Goal: Transaction & Acquisition: Purchase product/service

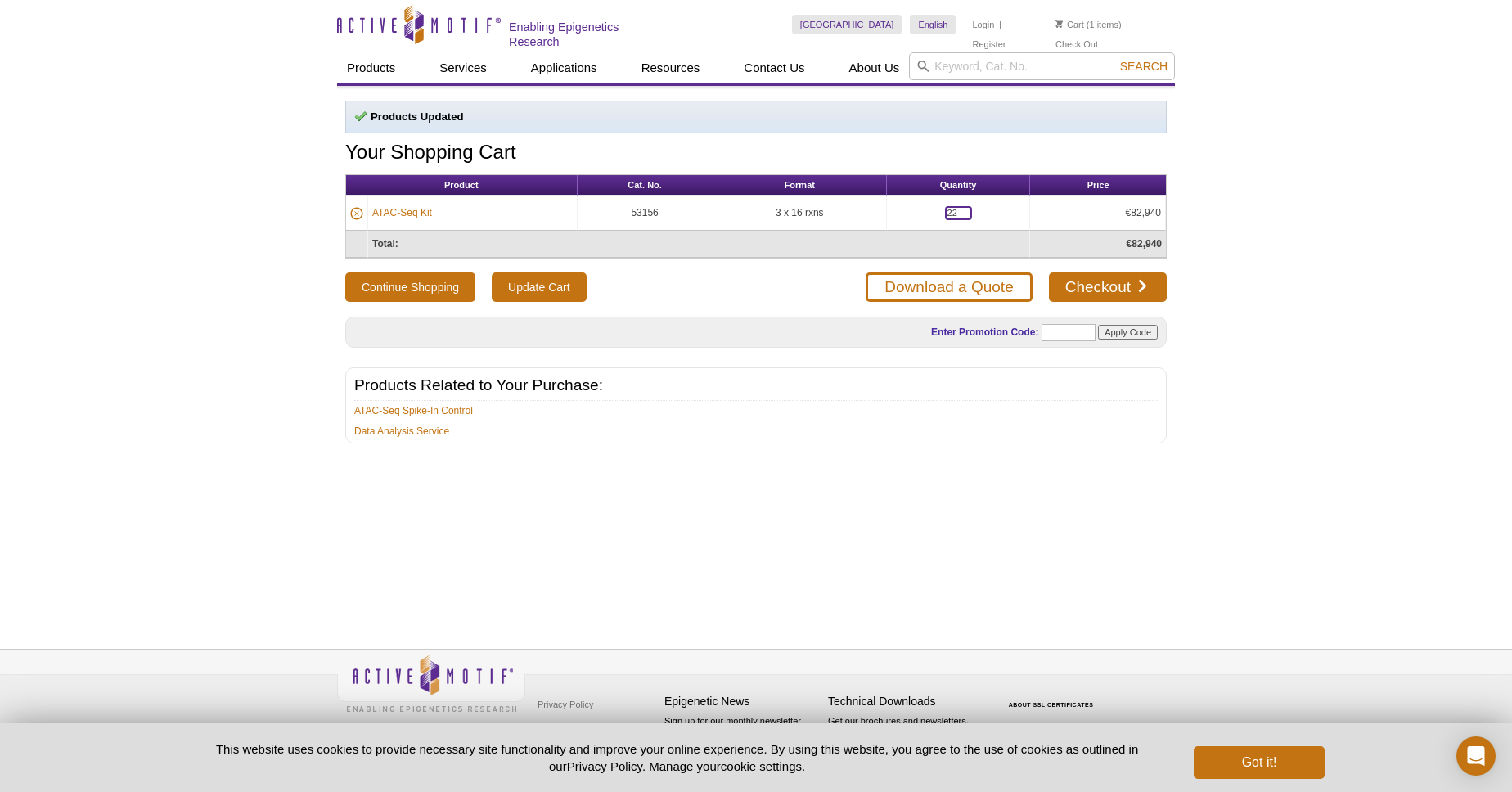
click at [958, 210] on input "22" at bounding box center [958, 213] width 27 height 14
click at [969, 215] on input "22" at bounding box center [958, 213] width 27 height 14
drag, startPoint x: 951, startPoint y: 210, endPoint x: 941, endPoint y: 206, distance: 10.8
click at [944, 206] on input "22" at bounding box center [958, 213] width 27 height 14
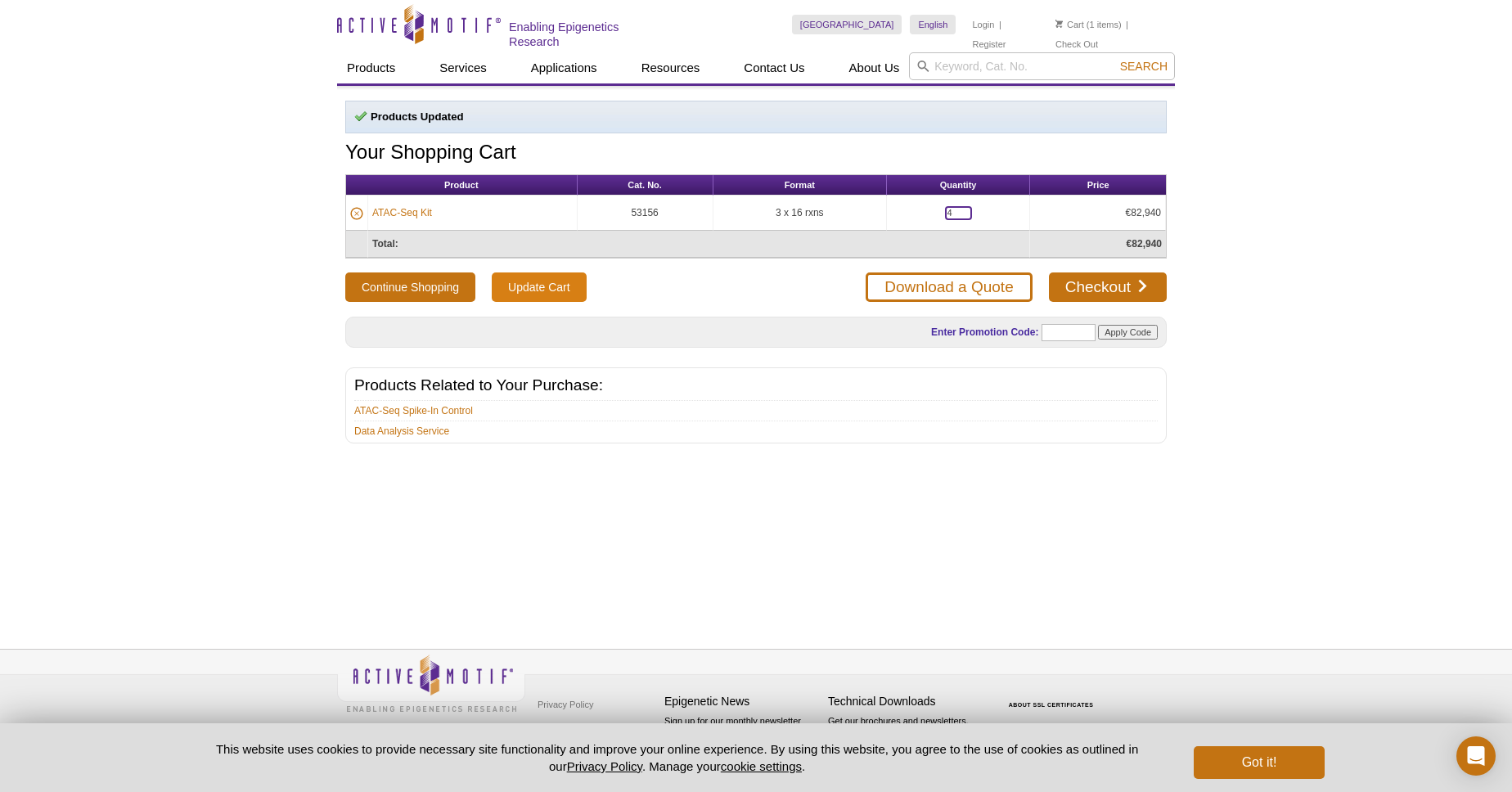
type input "4"
click at [523, 276] on input "Update Cart" at bounding box center [539, 288] width 94 height 30
